Goal: Information Seeking & Learning: Learn about a topic

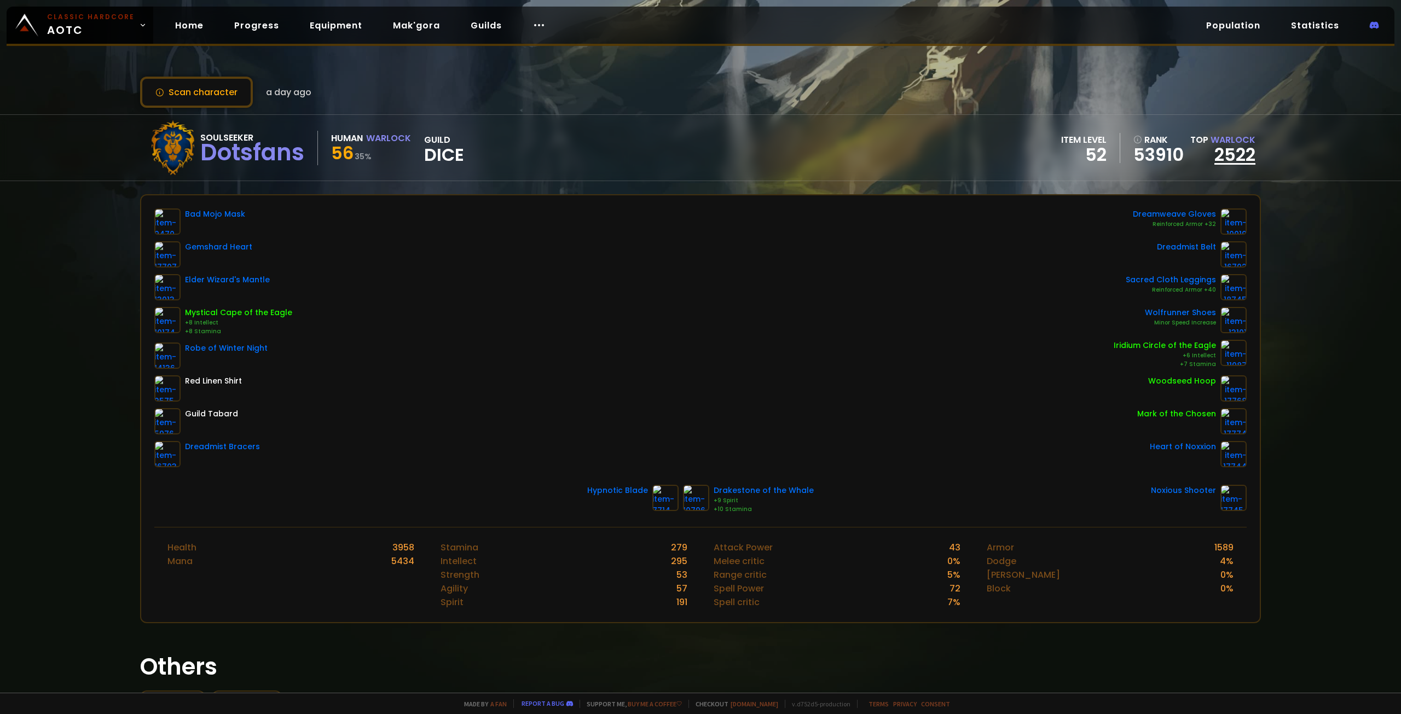
drag, startPoint x: 0, startPoint y: 0, endPoint x: 1224, endPoint y: 158, distance: 1234.1
click at [1224, 158] on link "2522" at bounding box center [1234, 154] width 41 height 25
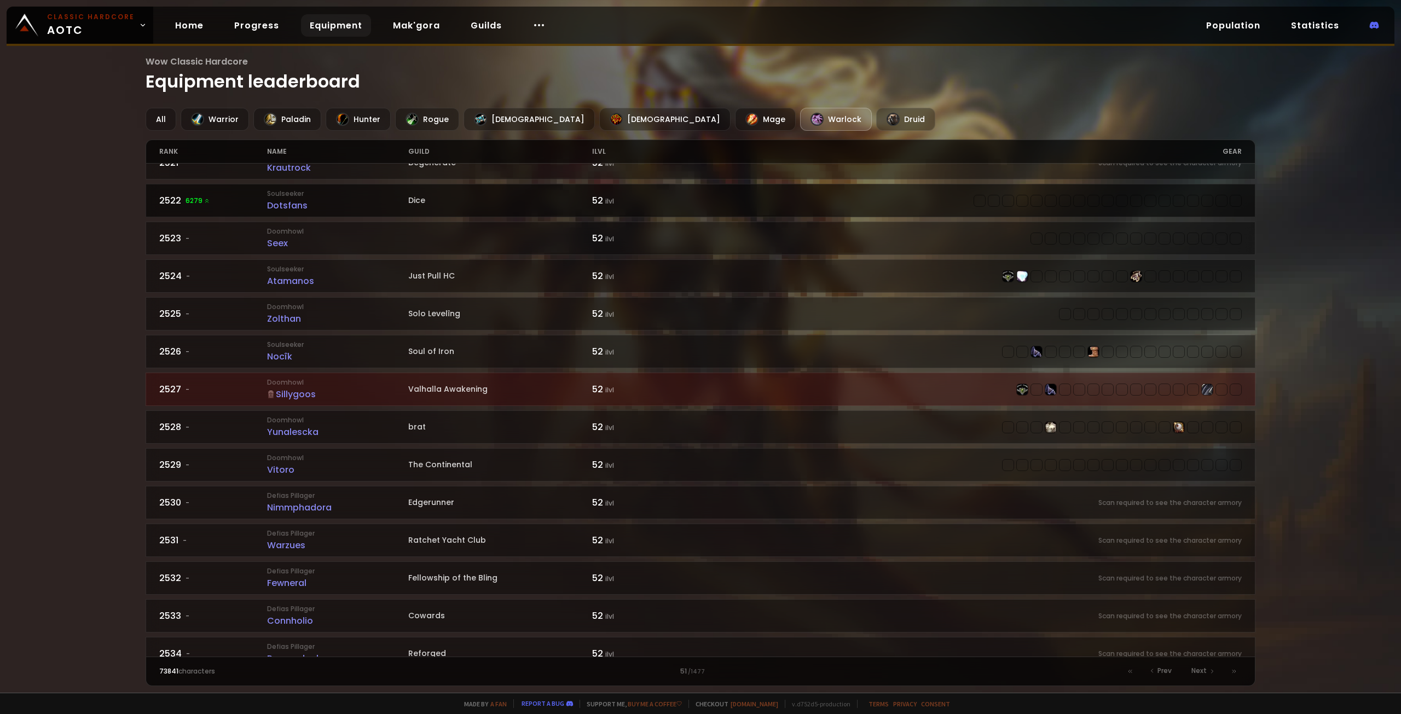
scroll to position [742, 0]
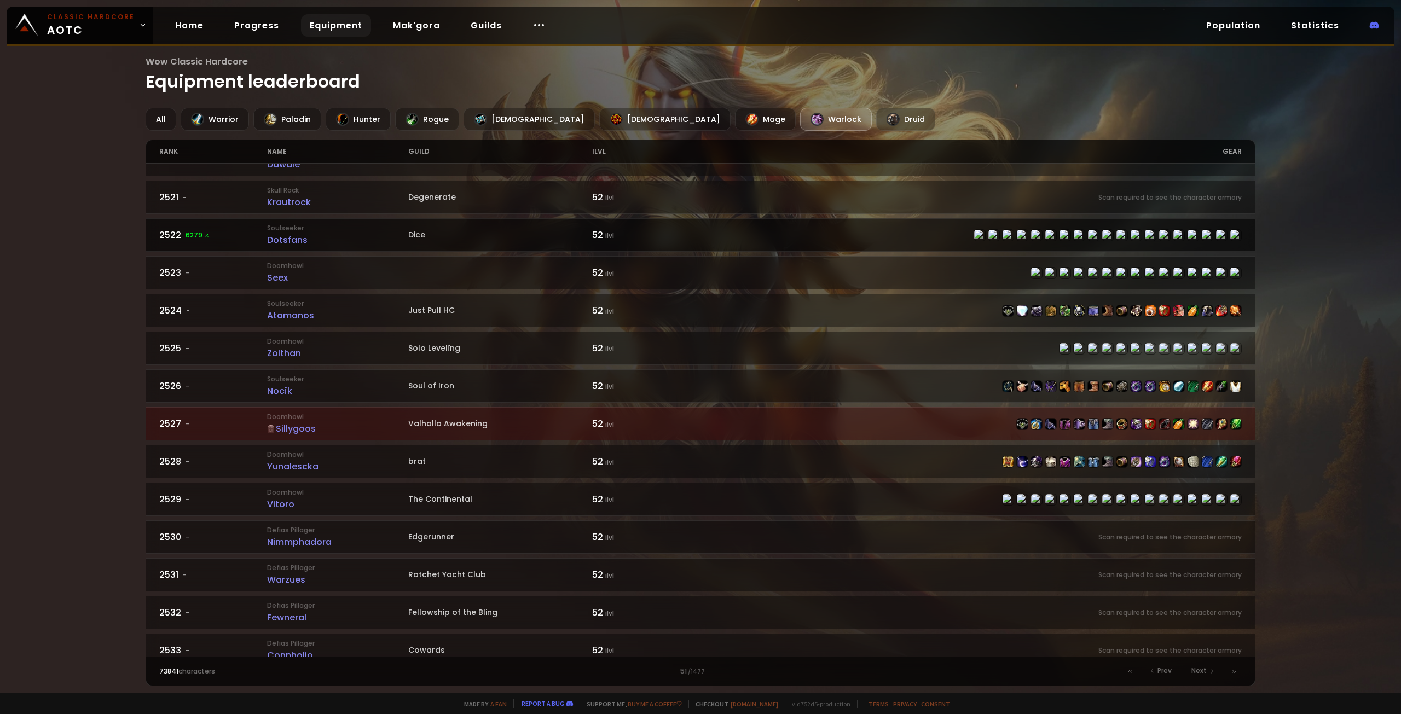
click at [182, 236] on div "2522 6279" at bounding box center [213, 235] width 108 height 14
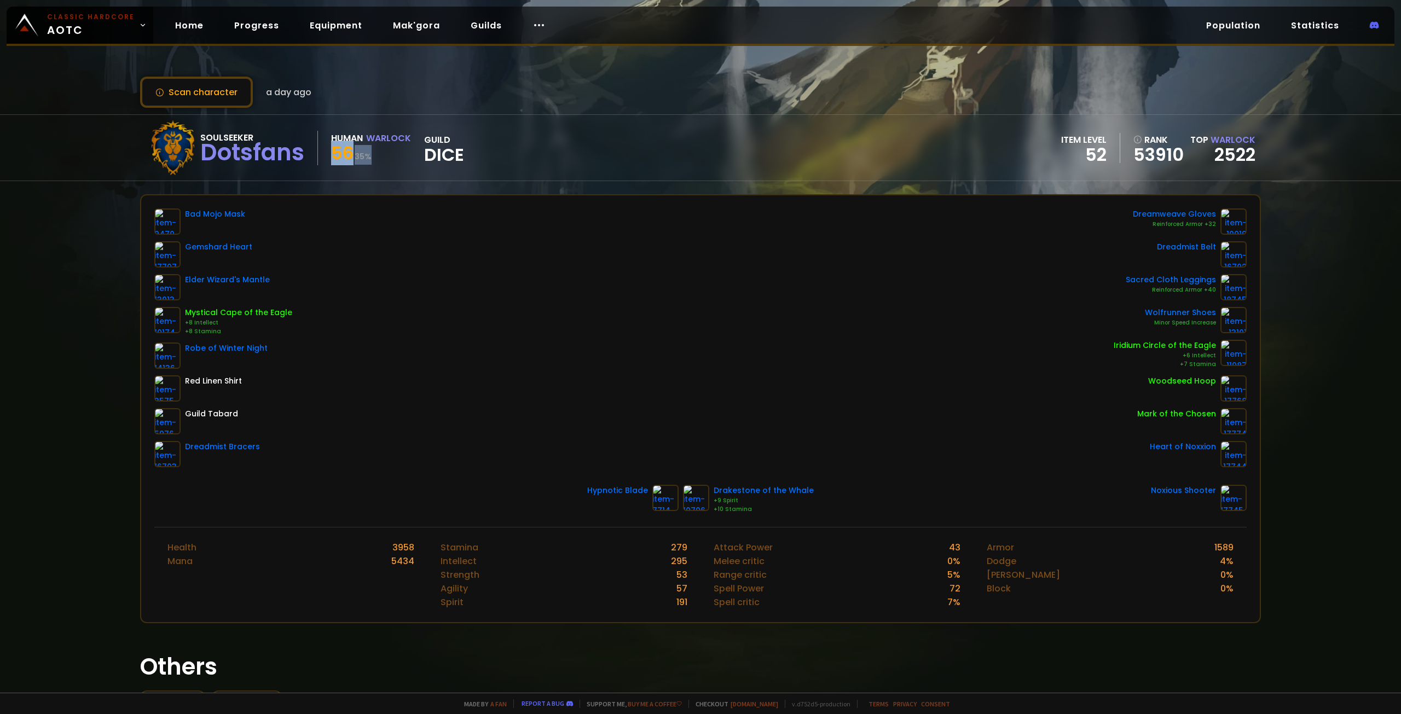
drag, startPoint x: 328, startPoint y: 155, endPoint x: 373, endPoint y: 155, distance: 44.3
click at [372, 155] on div "Soulseeker Dotsfans Human Warlock 56 35 % guild Dice" at bounding box center [305, 147] width 318 height 55
click at [374, 156] on div "56 35 %" at bounding box center [371, 155] width 80 height 20
click at [202, 89] on button "Scan character" at bounding box center [196, 92] width 113 height 31
click at [680, 162] on div "Soulseeker Dotsfans Human Warlock 56 35 % guild Dice item level 52 rank 53910 T…" at bounding box center [700, 148] width 1121 height 66
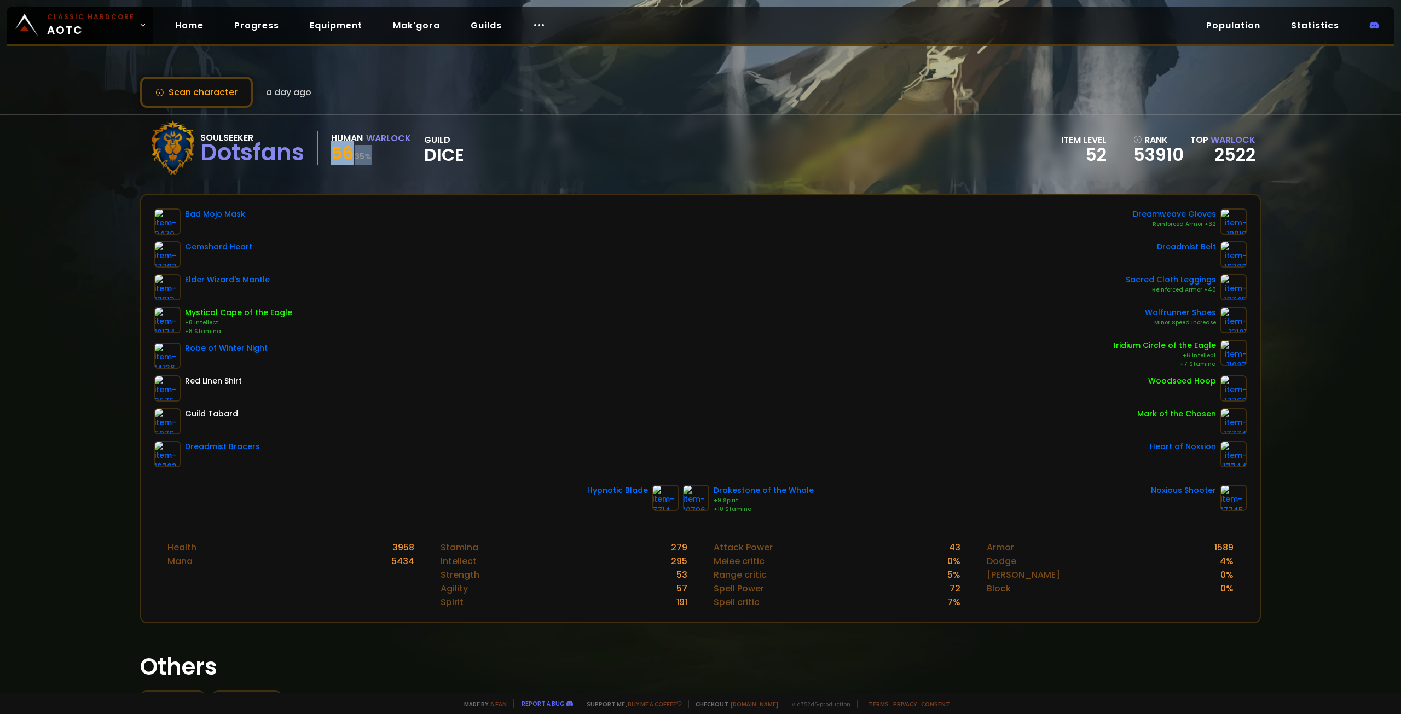
drag, startPoint x: 356, startPoint y: 158, endPoint x: 372, endPoint y: 158, distance: 16.4
click at [372, 158] on div "Soulseeker Dotsfans Human Warlock 56 35 % guild Dice" at bounding box center [305, 147] width 318 height 55
click at [374, 157] on div "56 35 %" at bounding box center [371, 155] width 80 height 20
click at [774, 179] on div "Soulseeker Dotsfans Human Warlock 56 35 % guild Dice item level 52 rank 53910 T…" at bounding box center [700, 148] width 1121 height 66
click at [1228, 145] on link "2522" at bounding box center [1234, 154] width 41 height 25
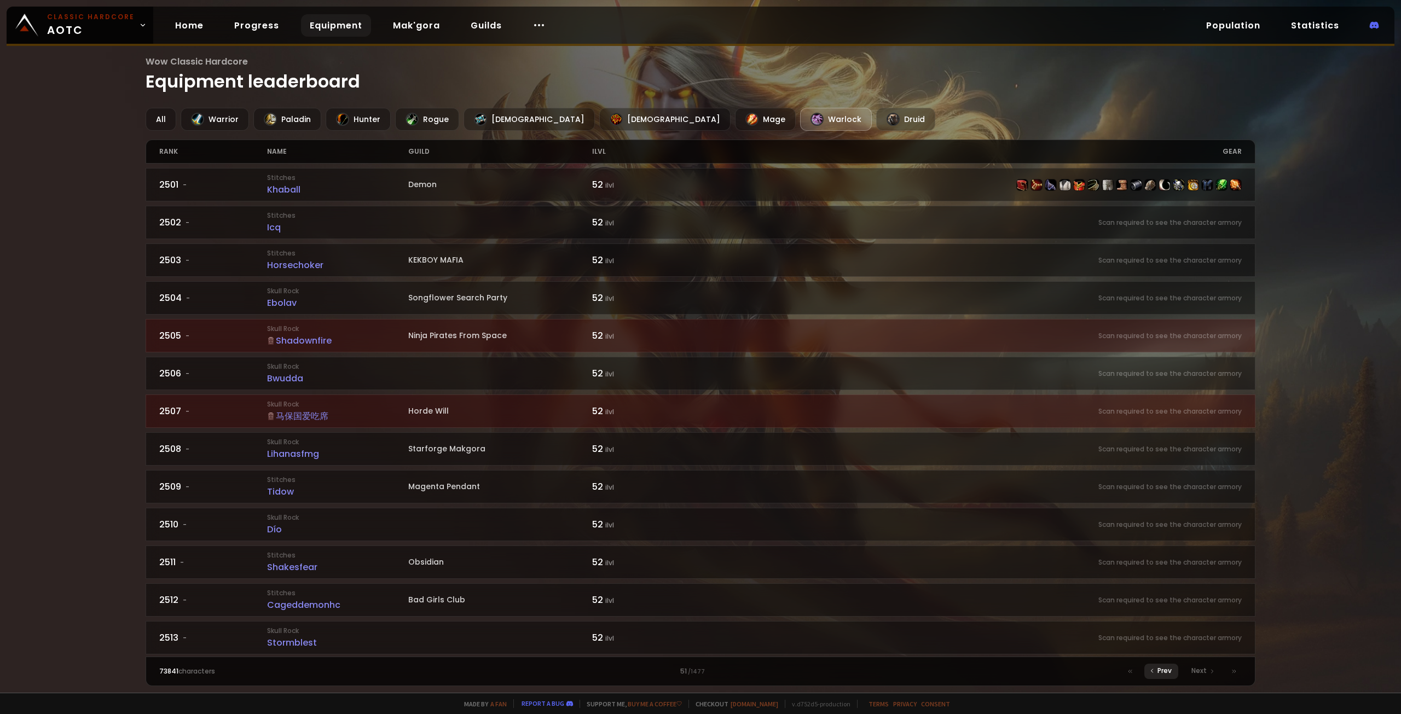
click at [1157, 669] on div "Prev" at bounding box center [1161, 671] width 34 height 15
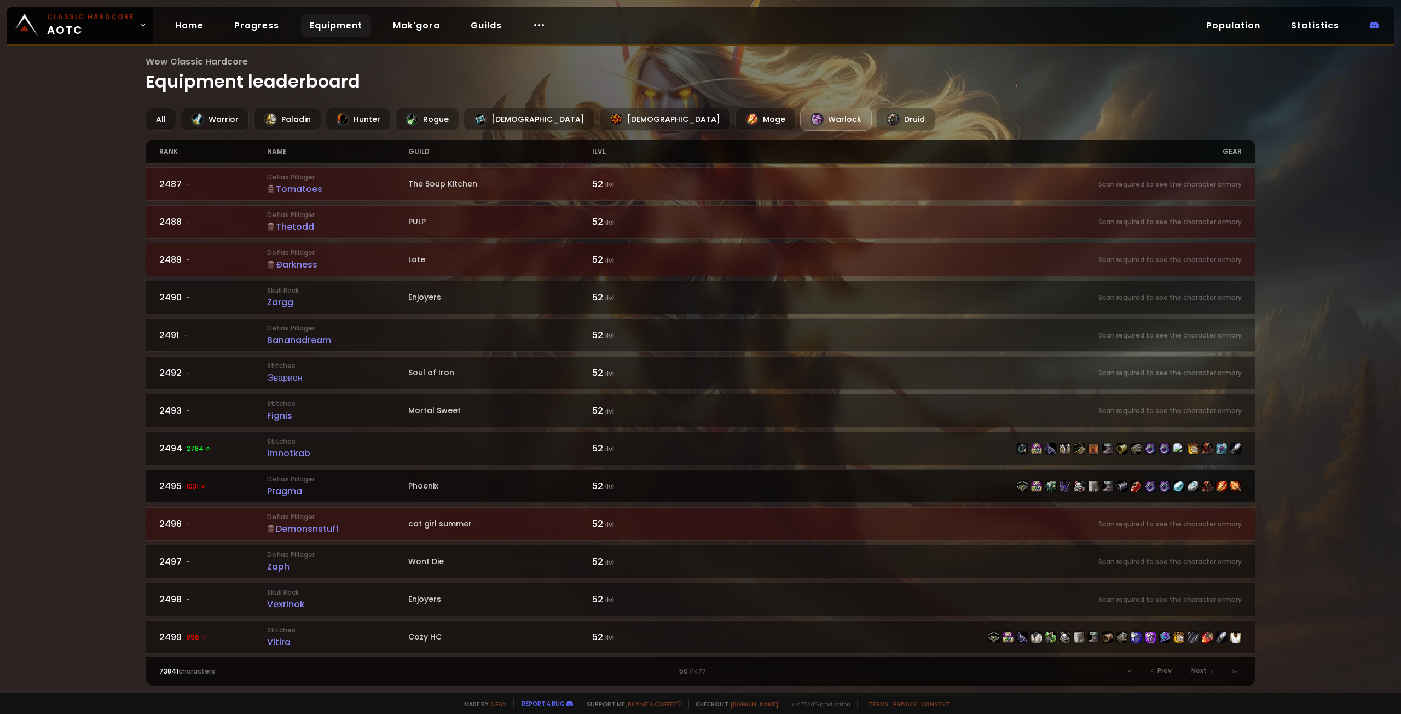
scroll to position [1399, 0]
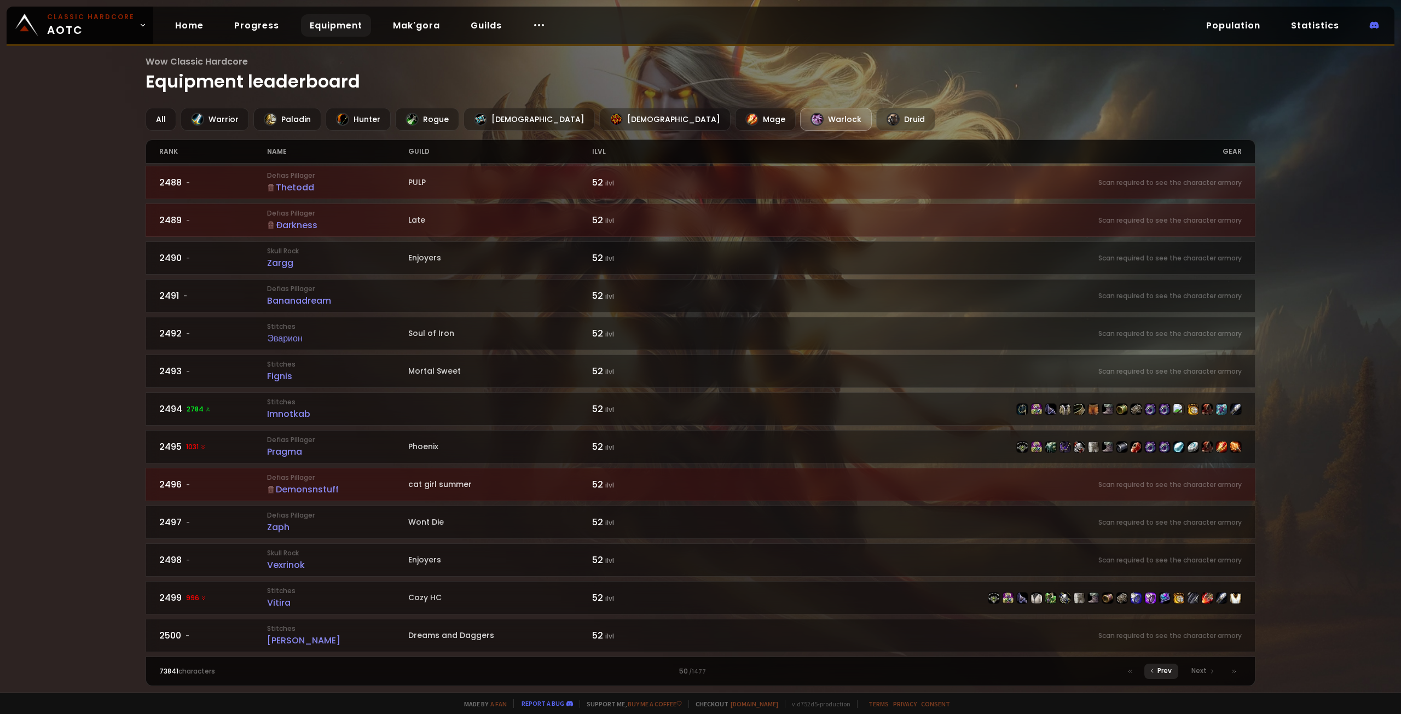
click at [1171, 672] on span "Prev" at bounding box center [1164, 671] width 14 height 10
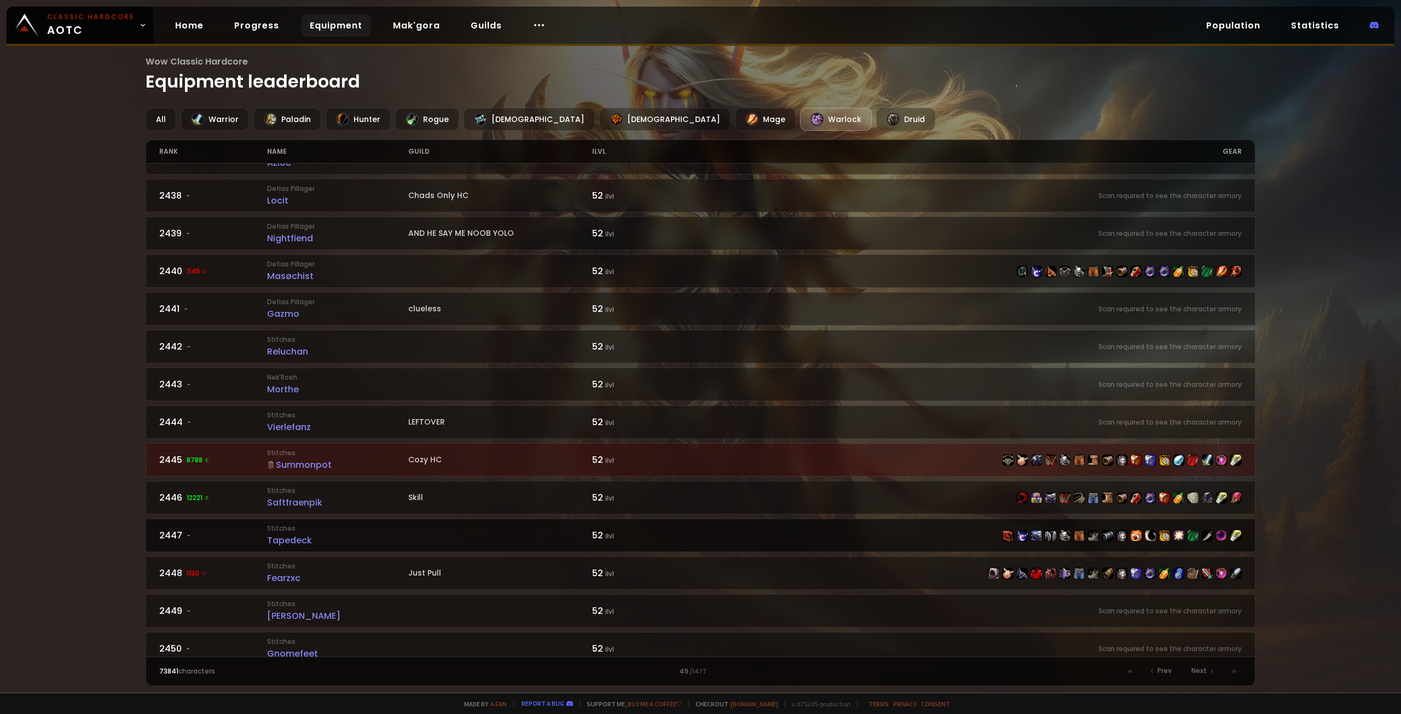
scroll to position [1399, 0]
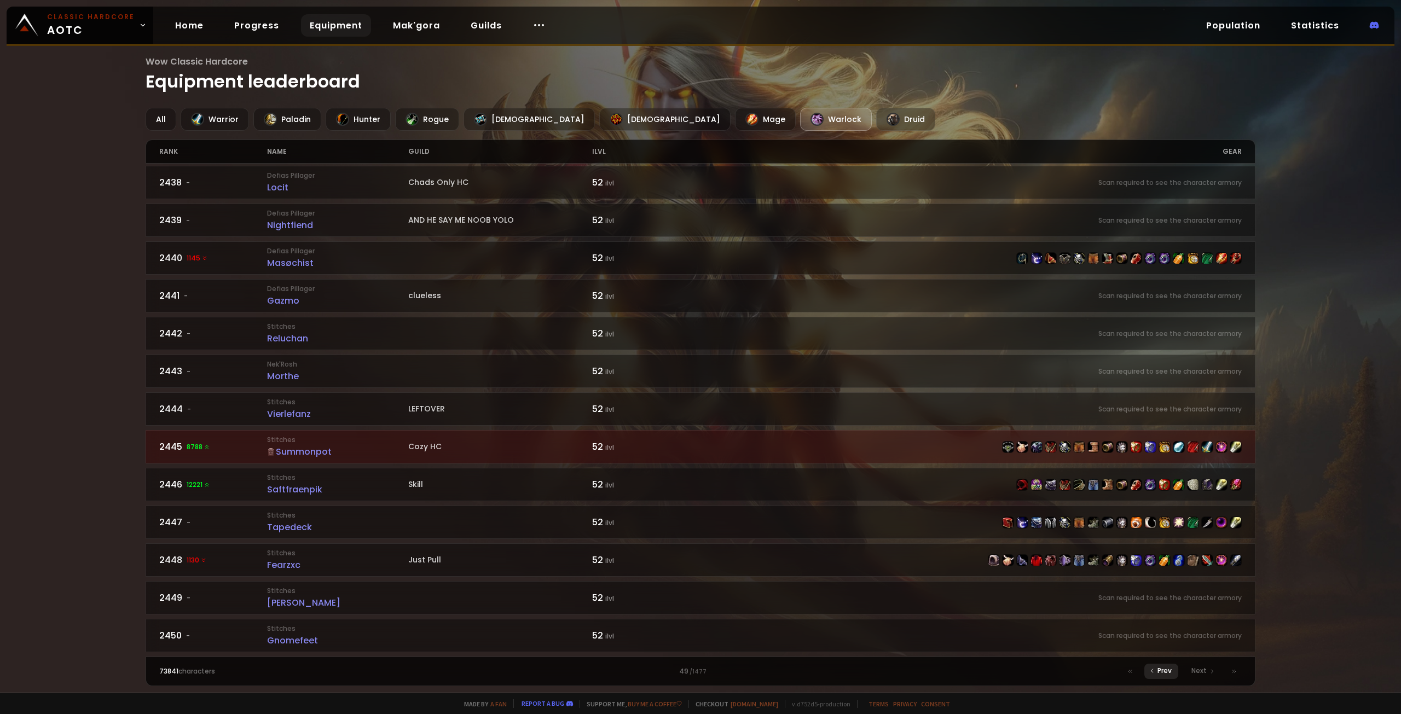
click at [1158, 671] on span "Prev" at bounding box center [1164, 671] width 14 height 10
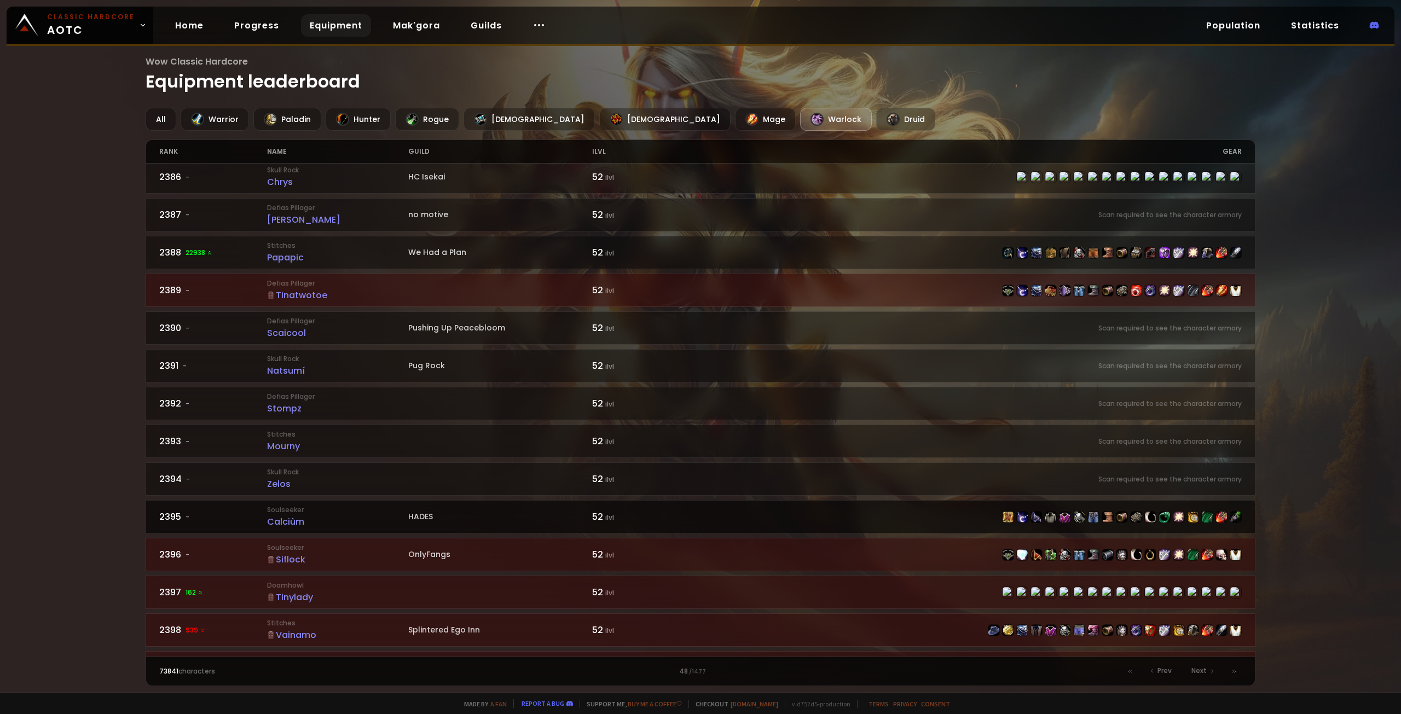
scroll to position [1399, 0]
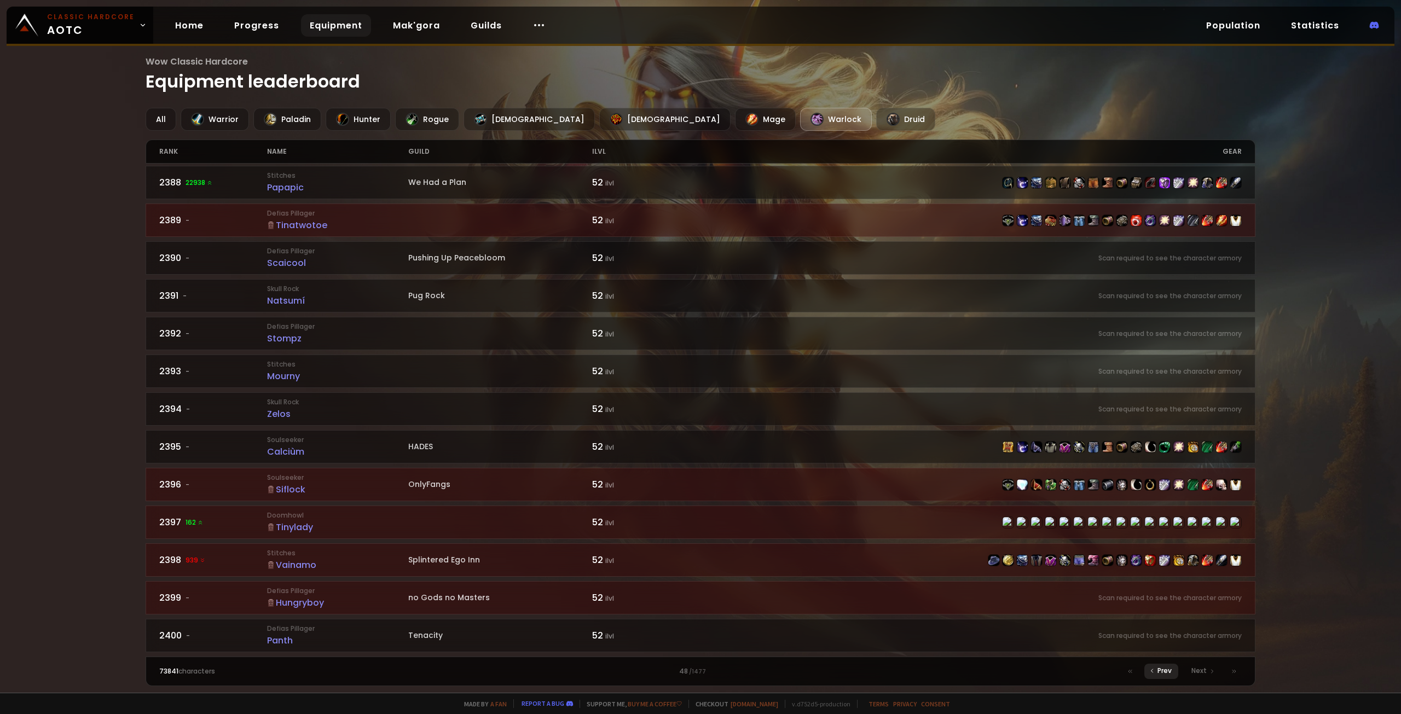
click at [1167, 675] on span "Prev" at bounding box center [1164, 671] width 14 height 10
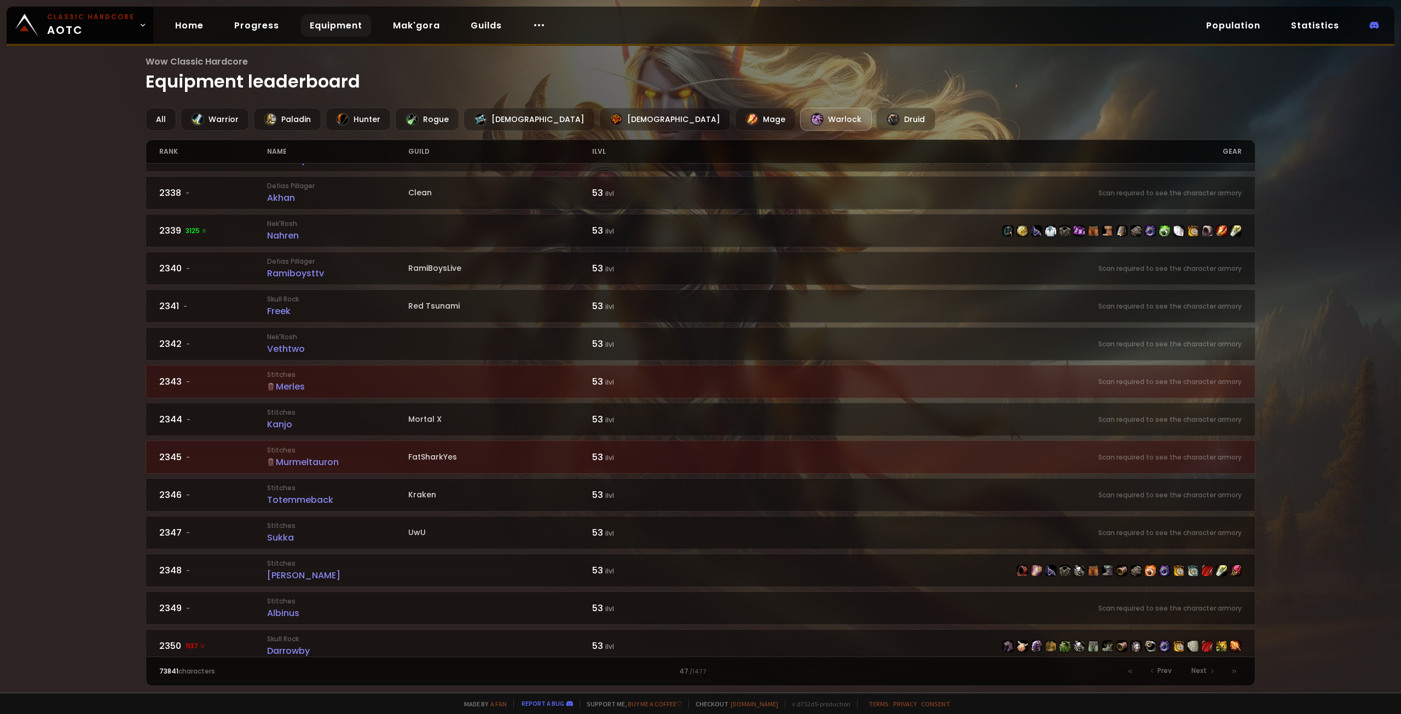
scroll to position [1399, 0]
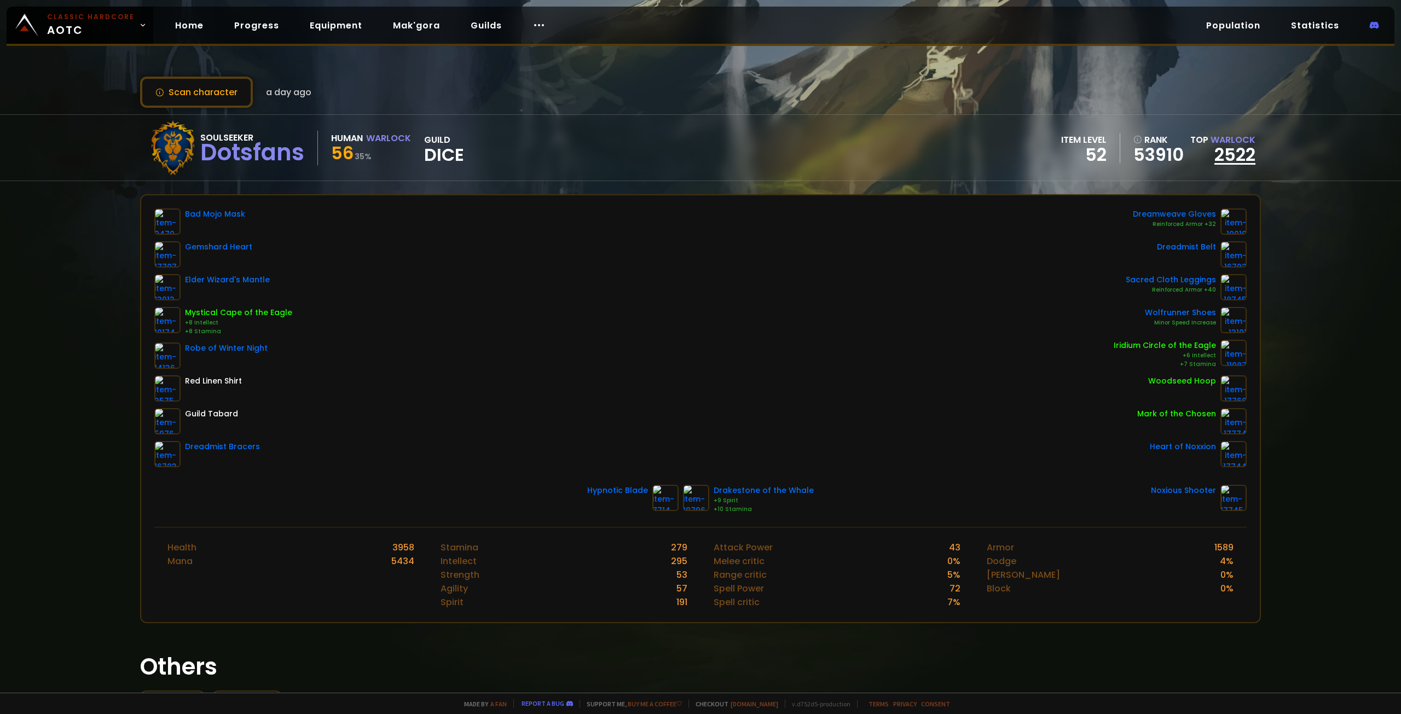
click at [1224, 157] on link "2522" at bounding box center [1234, 154] width 41 height 25
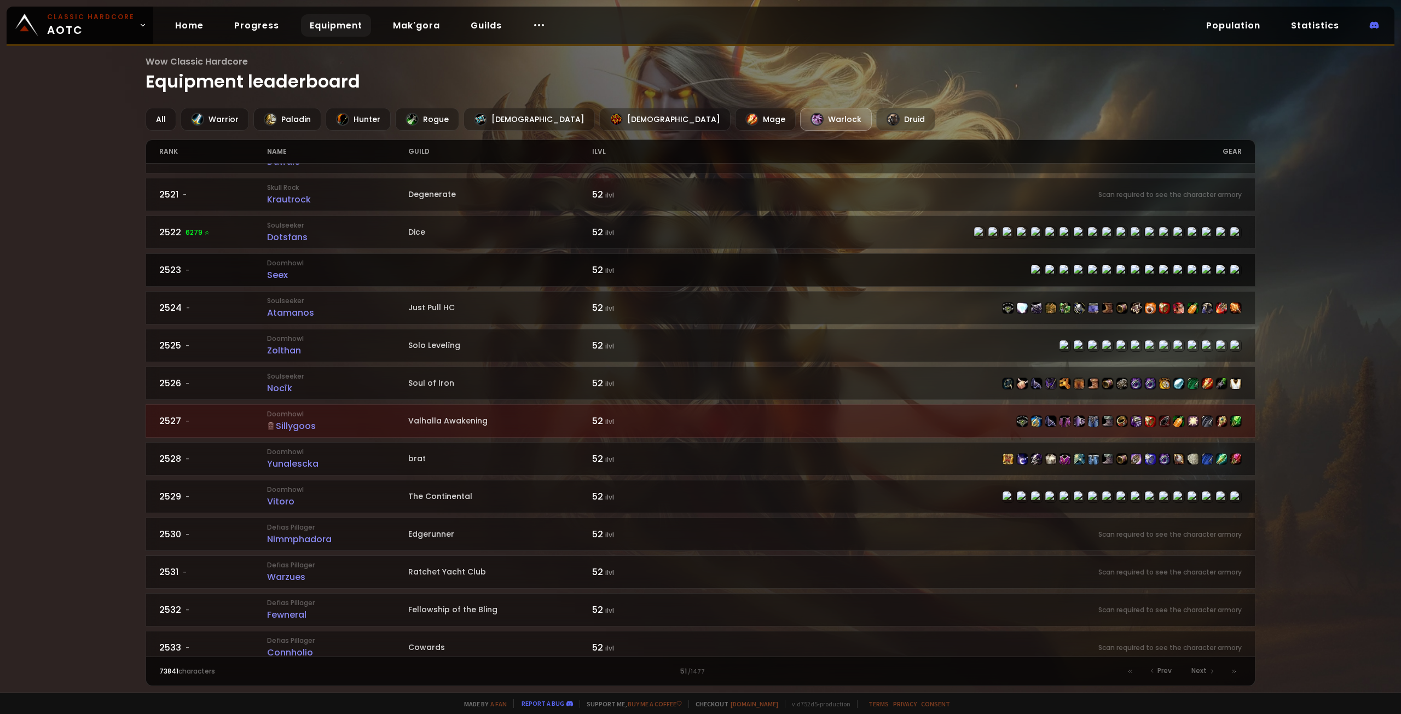
scroll to position [742, 0]
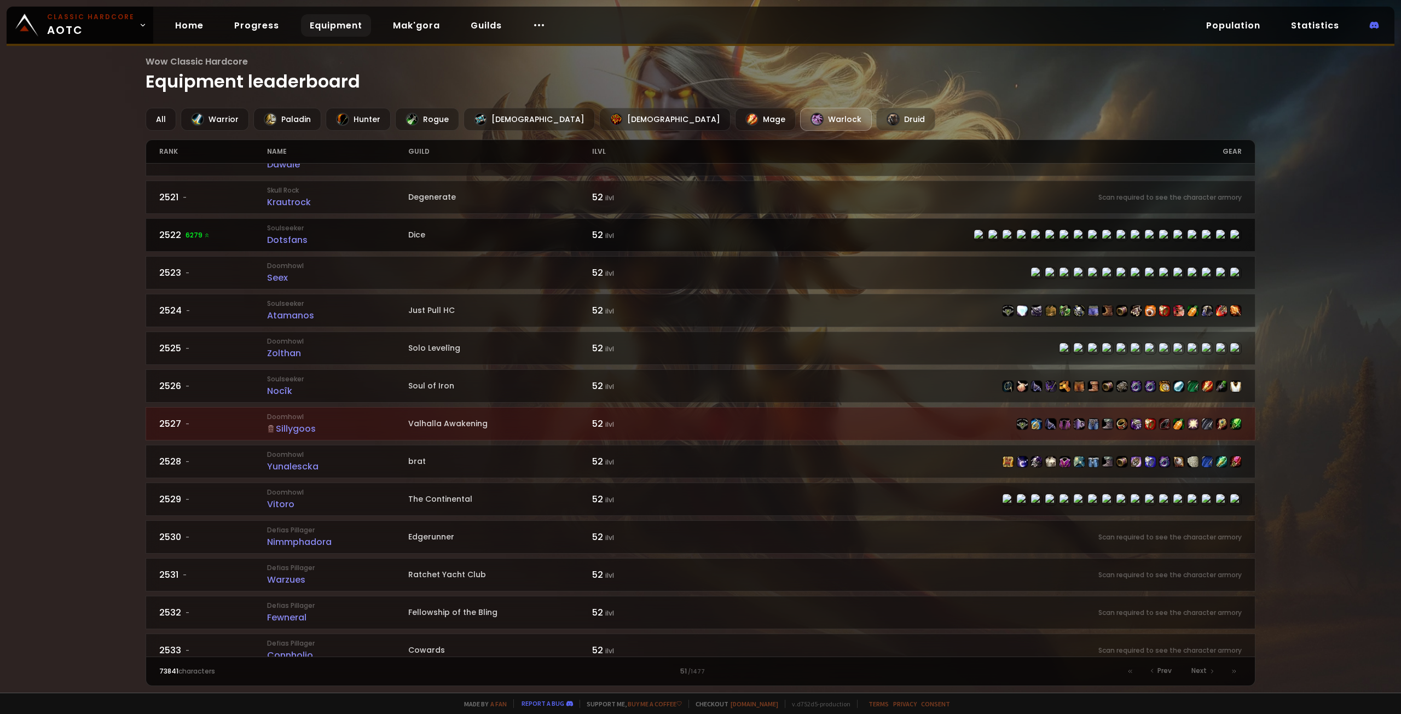
click at [291, 242] on div "Dotsfans" at bounding box center [337, 240] width 141 height 14
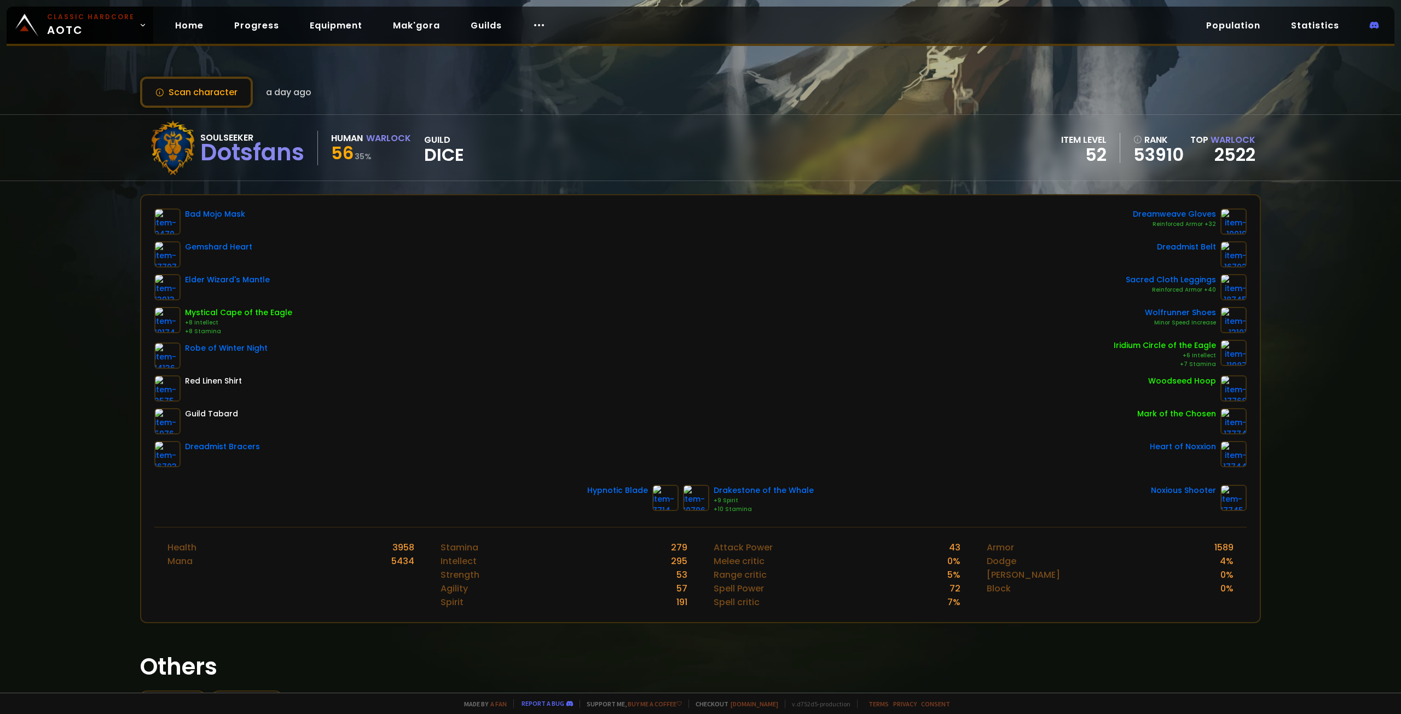
click at [374, 240] on div "Bad Mojo Mask Gemshard Heart Elder Wizard's Mantle Mystical Cape of the Eagle +…" at bounding box center [700, 337] width 1092 height 259
click at [233, 152] on div "Dotsfans" at bounding box center [252, 152] width 104 height 16
click at [234, 152] on div "Dotsfans" at bounding box center [252, 152] width 104 height 16
drag, startPoint x: 339, startPoint y: 156, endPoint x: 367, endPoint y: 157, distance: 27.9
click at [361, 157] on div "Soulseeker Dotsfans Human Warlock 56 35 % guild Dice" at bounding box center [305, 147] width 318 height 55
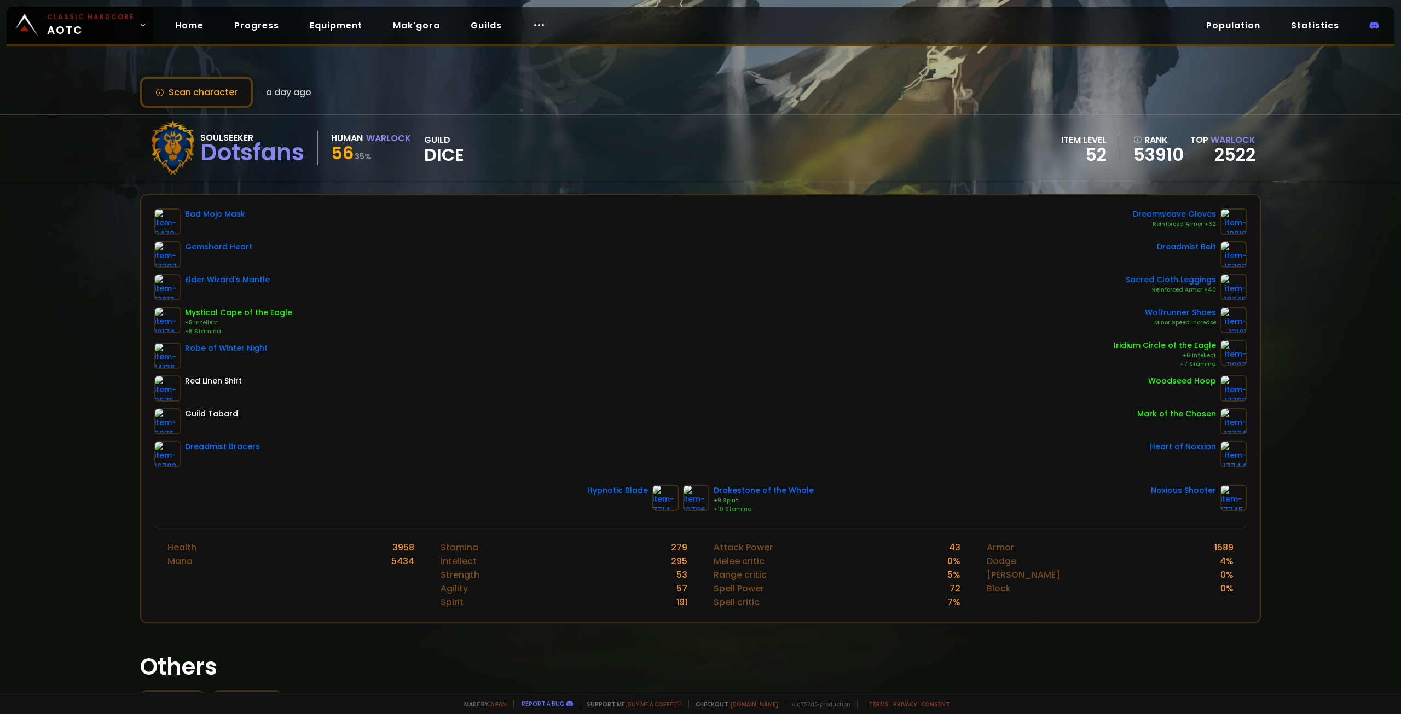
click at [367, 157] on small "35 %" at bounding box center [363, 156] width 17 height 11
click at [1225, 161] on link "2522" at bounding box center [1234, 154] width 41 height 25
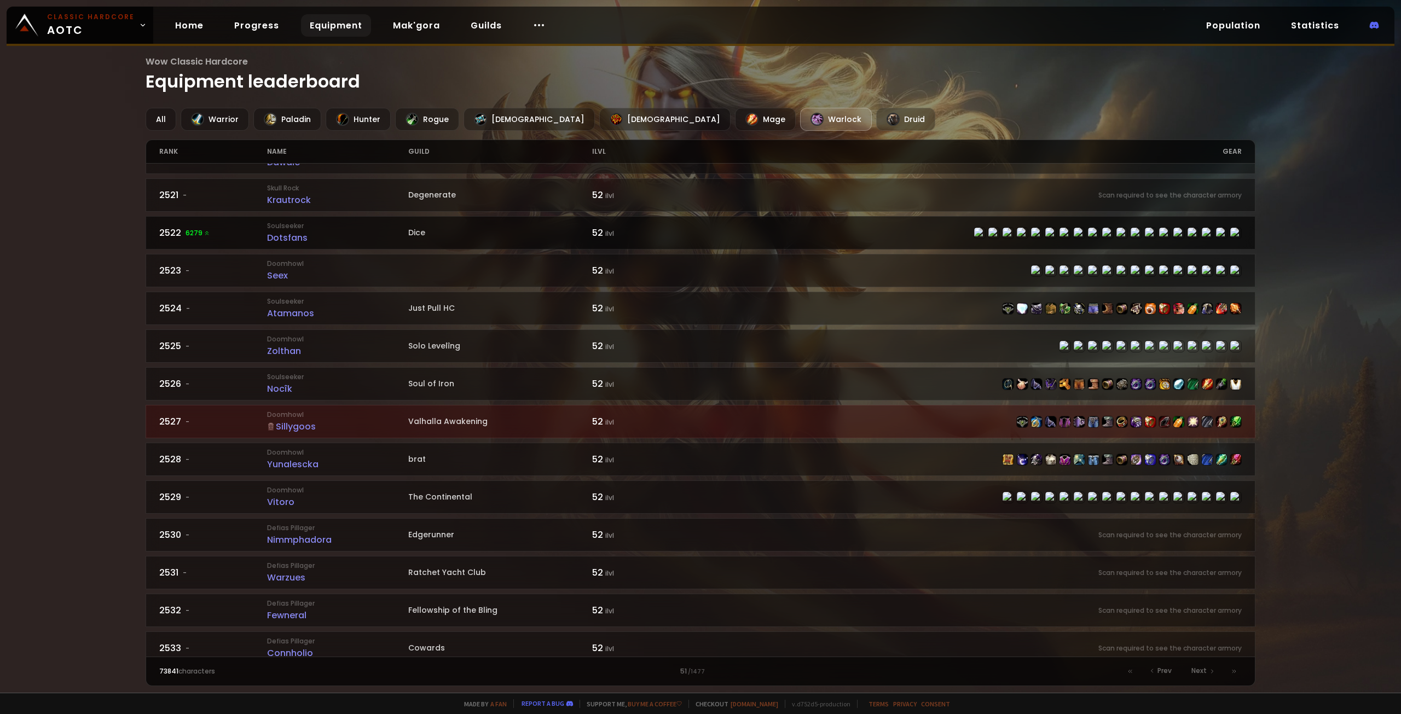
scroll to position [742, 0]
click at [206, 228] on link "2522 6279 Soulseeker Dotsfans Dice 52 ilvl" at bounding box center [701, 234] width 1110 height 33
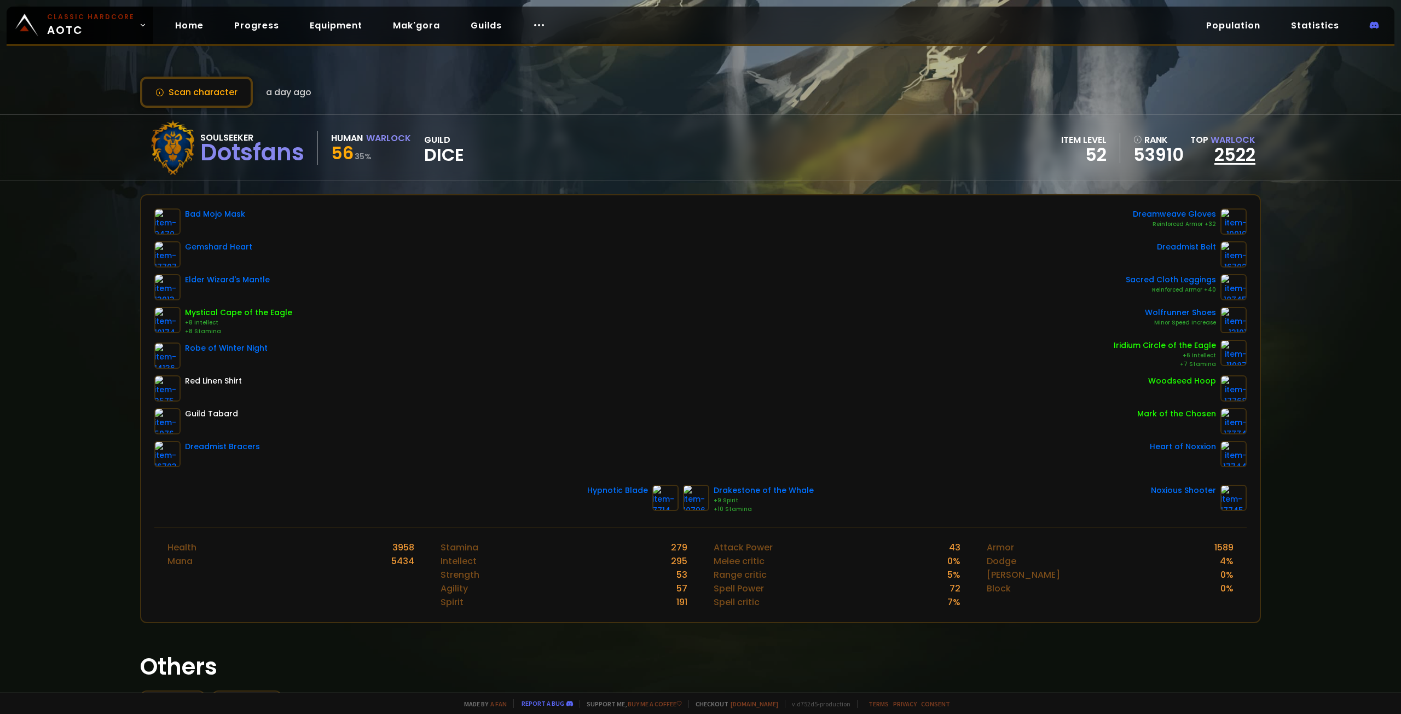
click at [1241, 154] on link "2522" at bounding box center [1234, 154] width 41 height 25
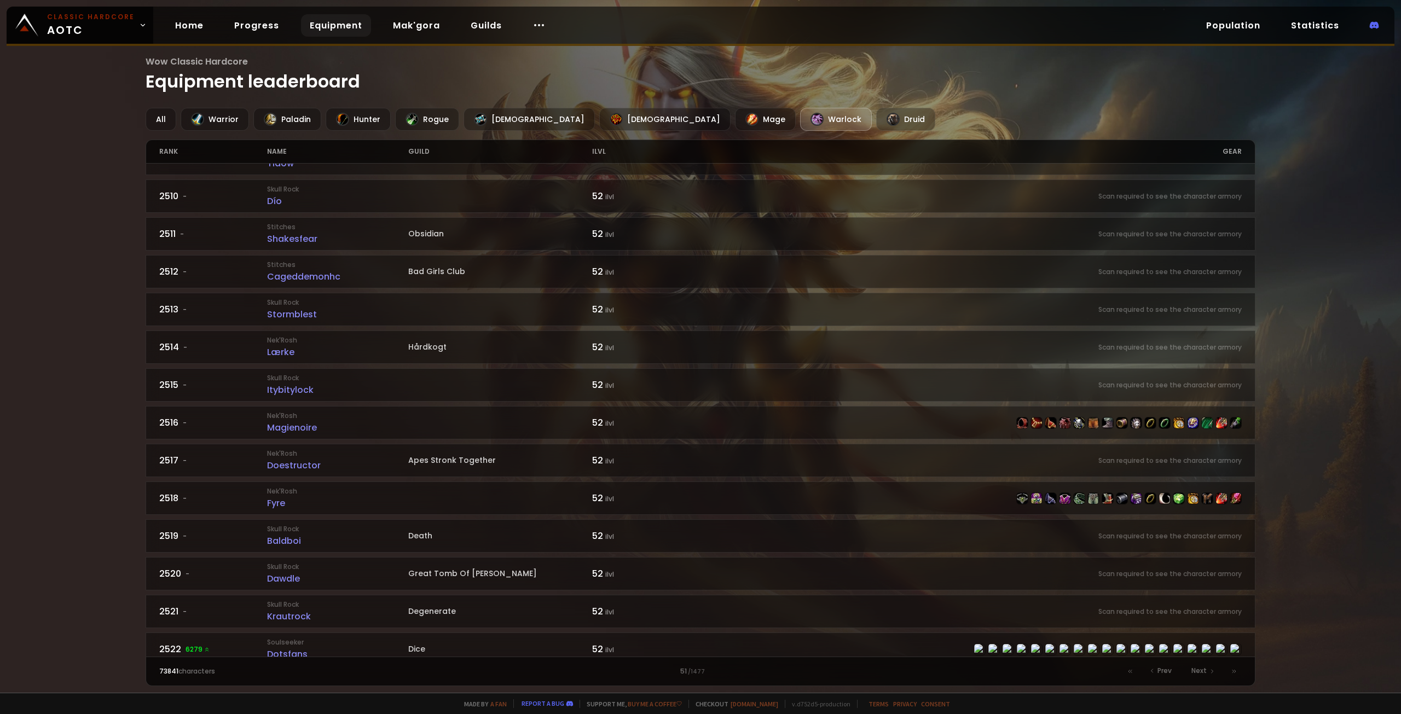
scroll to position [602, 0]
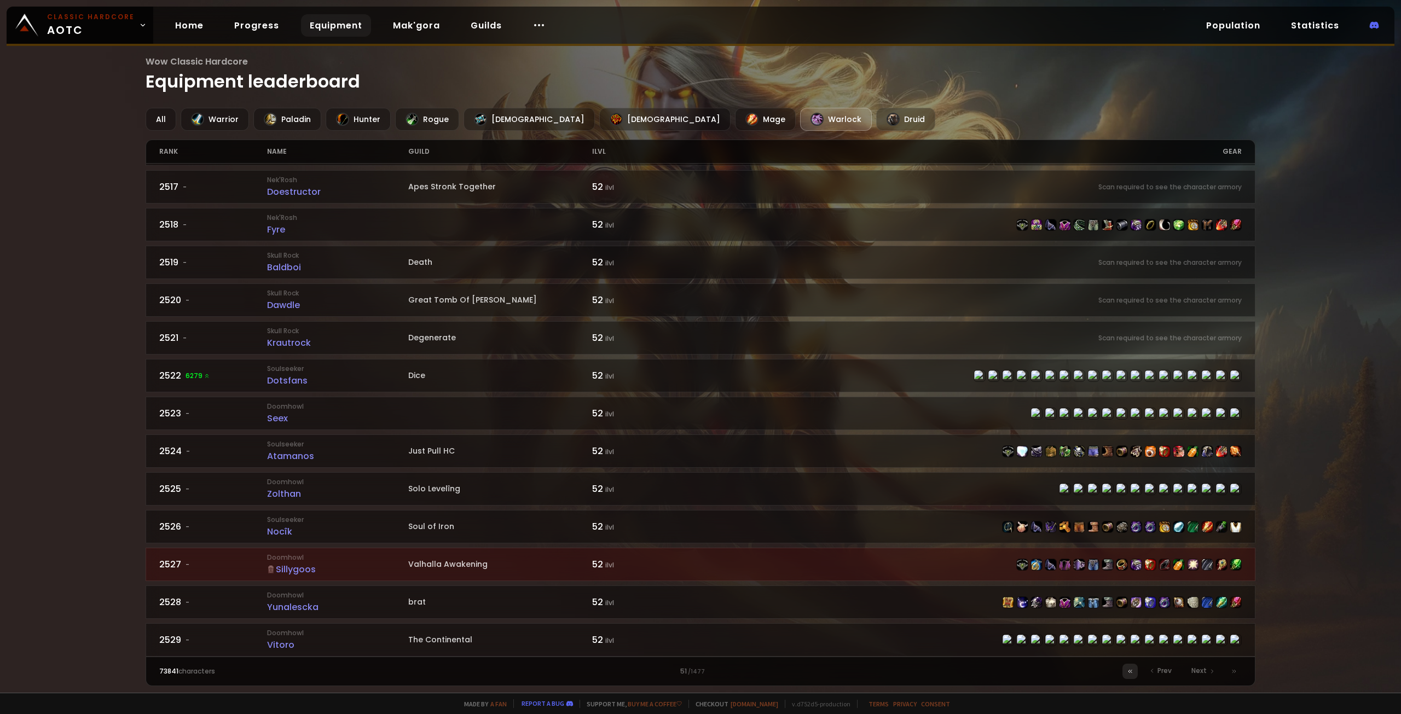
click at [1133, 669] on icon at bounding box center [1130, 671] width 7 height 7
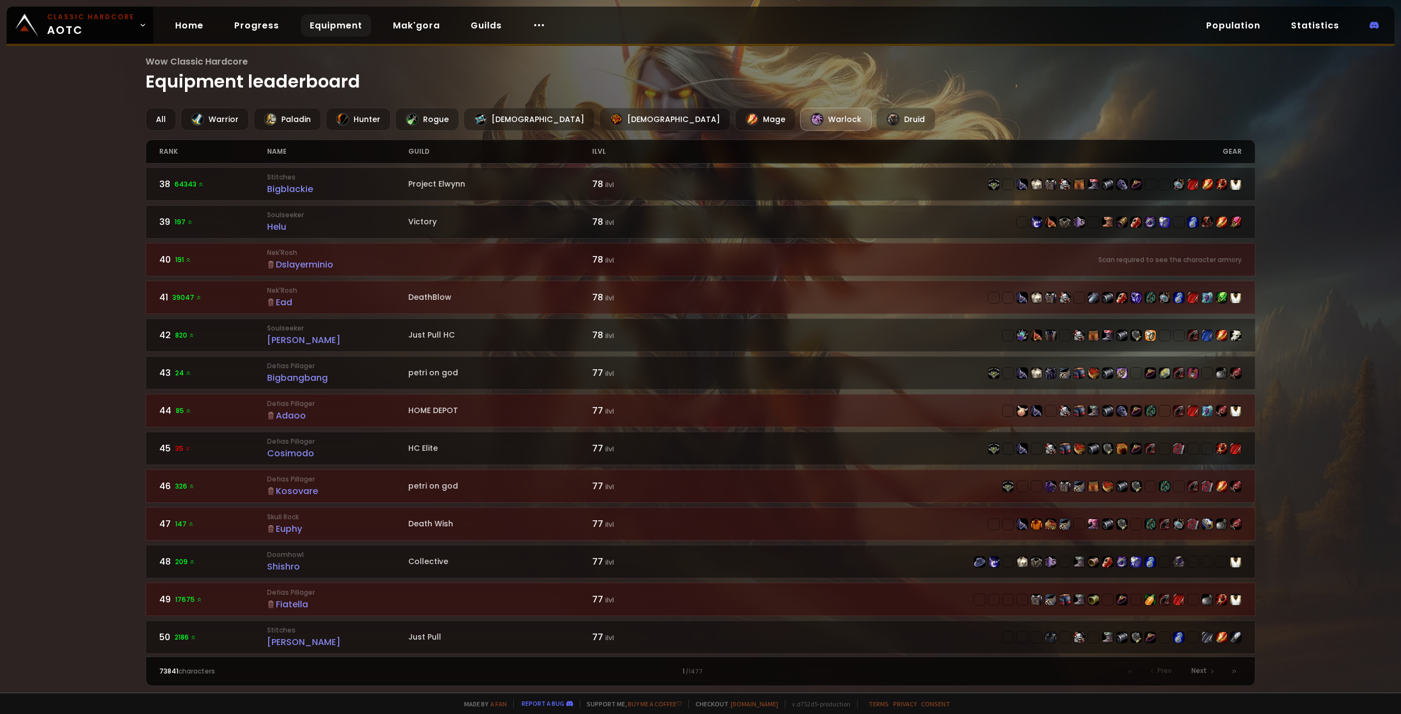
scroll to position [1399, 0]
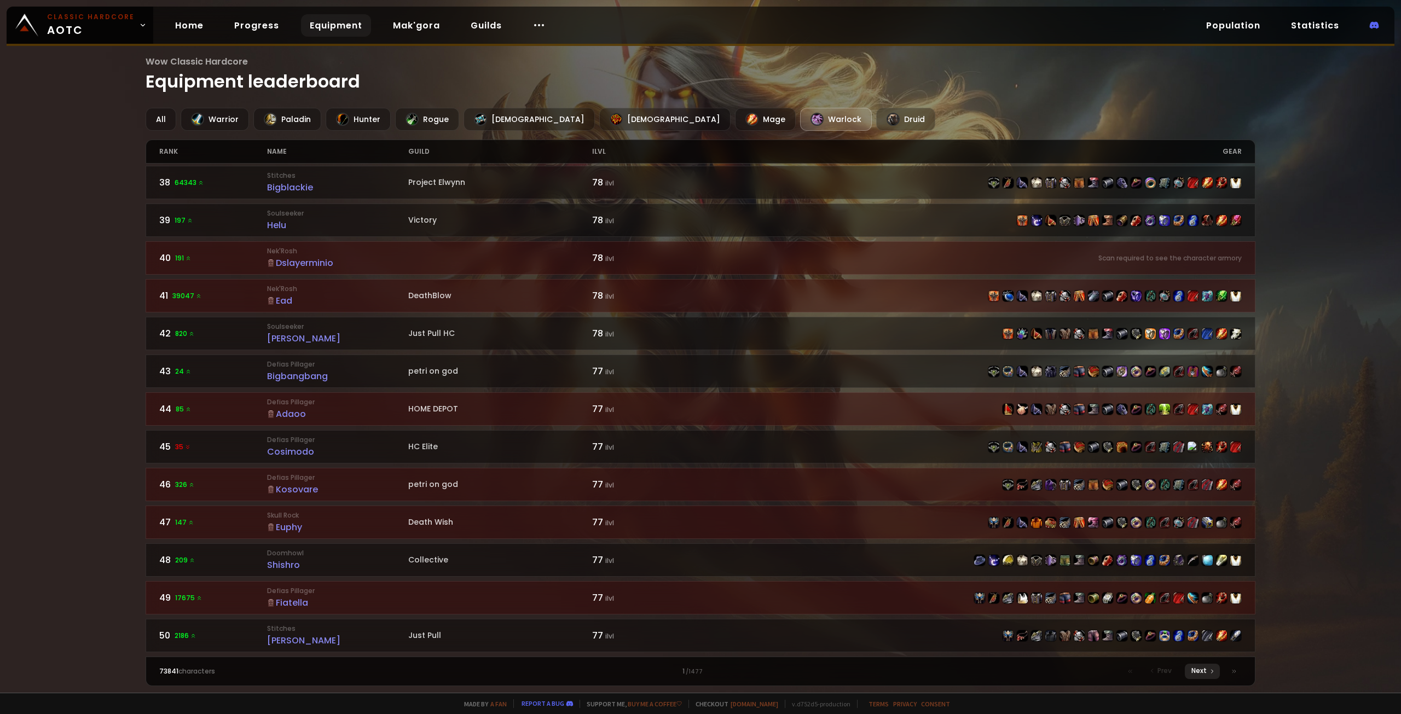
click at [1205, 672] on span "Next" at bounding box center [1198, 671] width 15 height 10
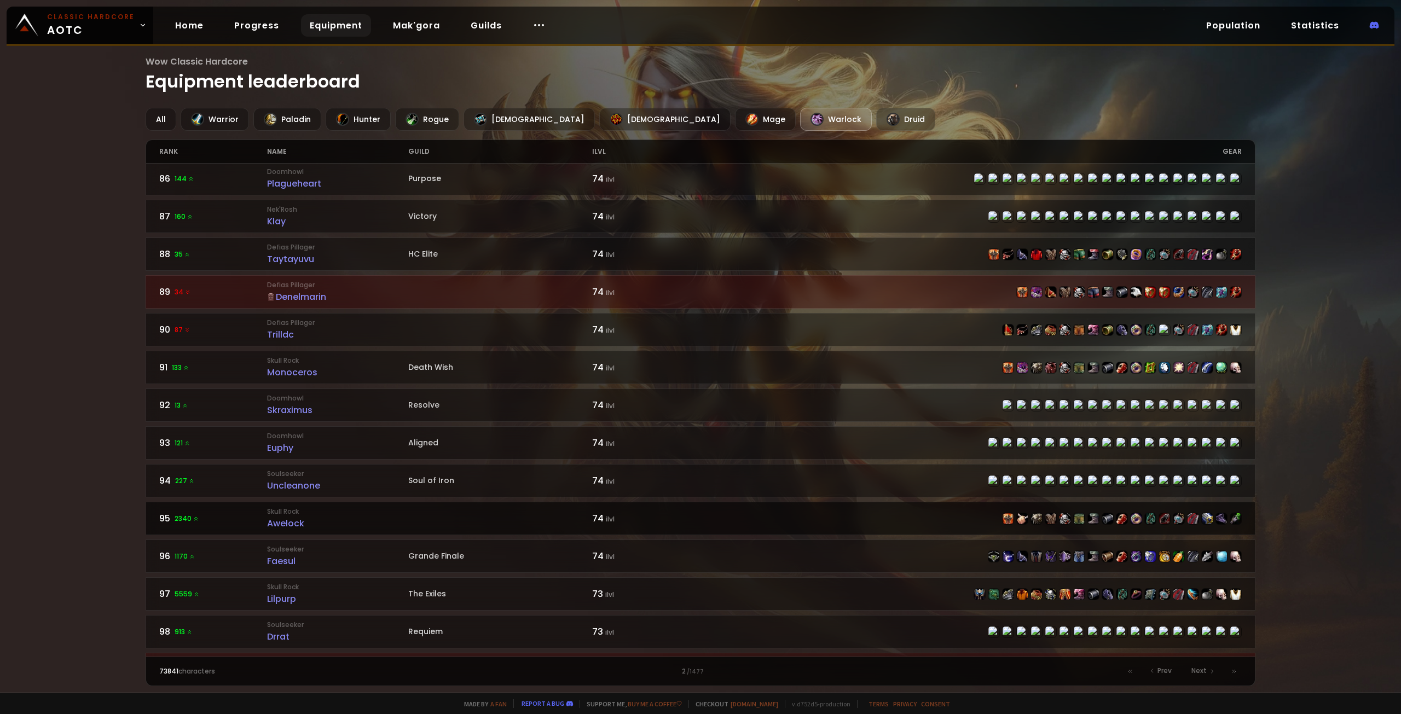
scroll to position [1399, 0]
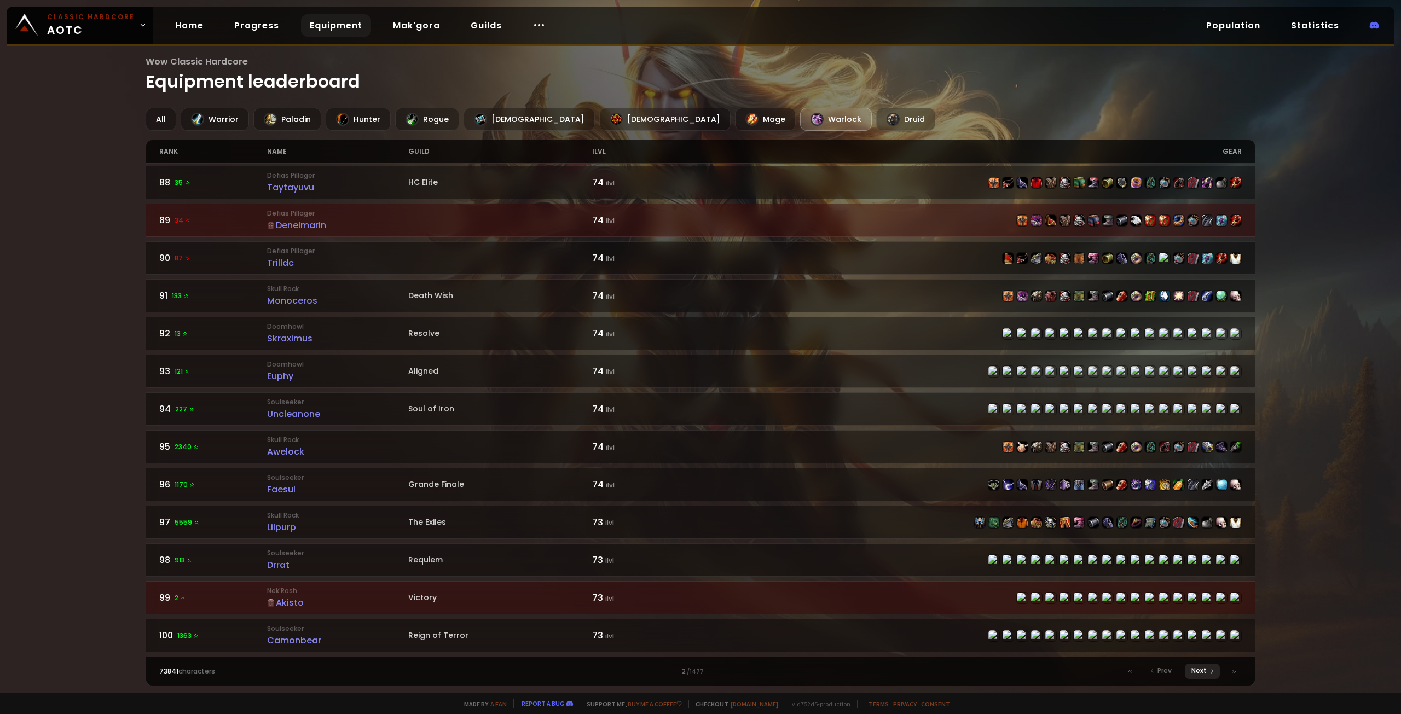
click at [1206, 675] on span "Next" at bounding box center [1198, 671] width 15 height 10
